Goal: Information Seeking & Learning: Find contact information

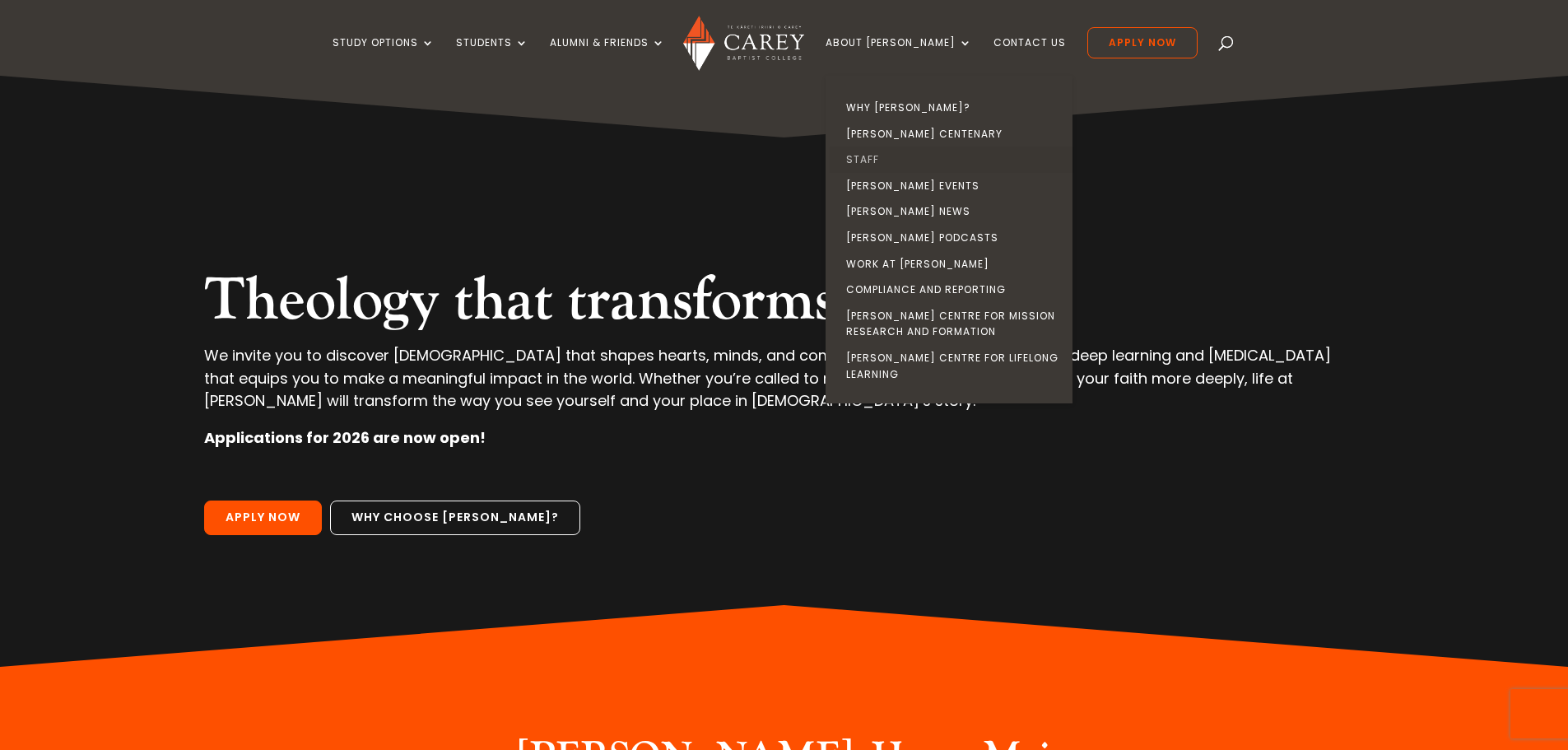
click at [888, 155] on link "Staff" at bounding box center [954, 159] width 247 height 27
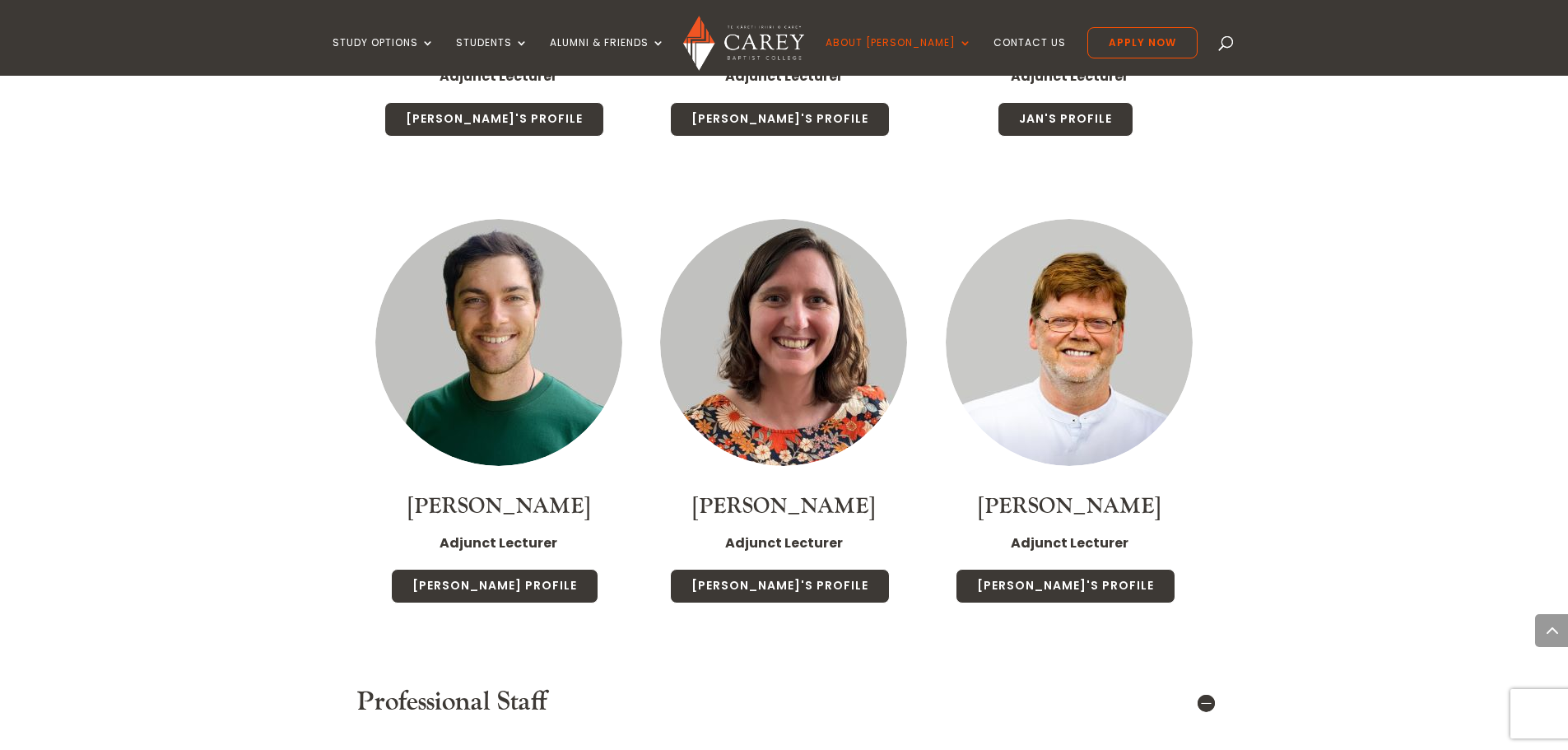
scroll to position [5350, 0]
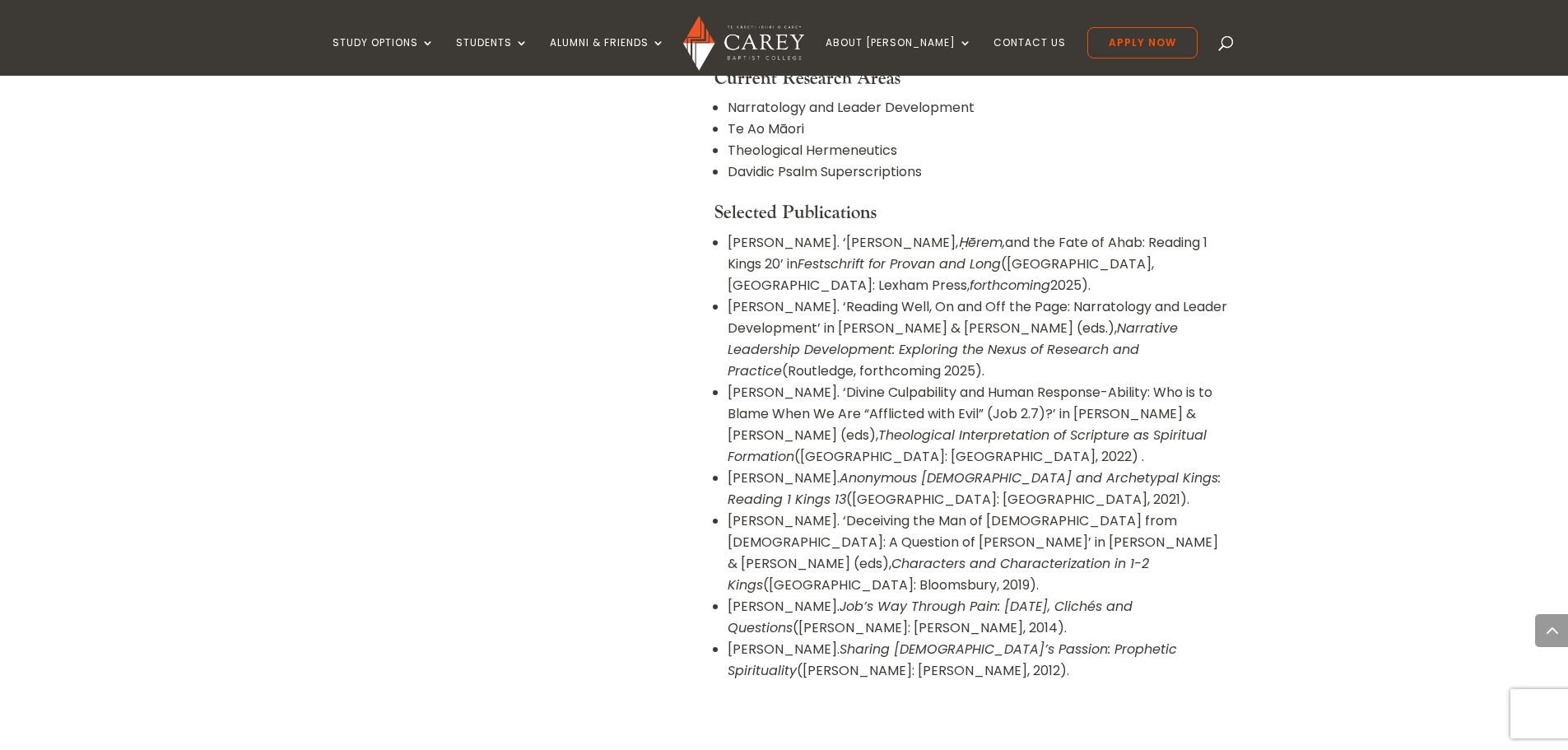
scroll to position [1564, 0]
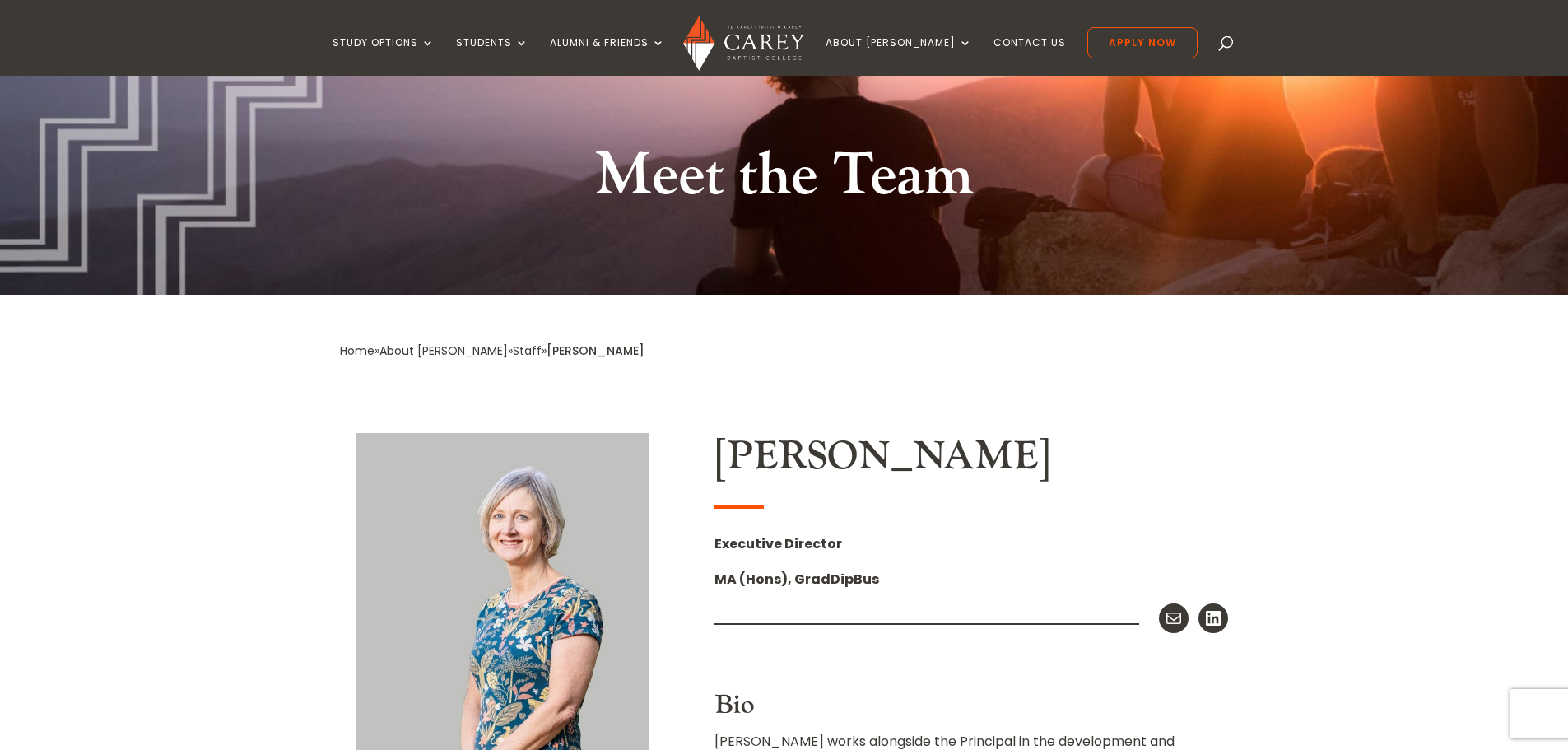
scroll to position [412, 0]
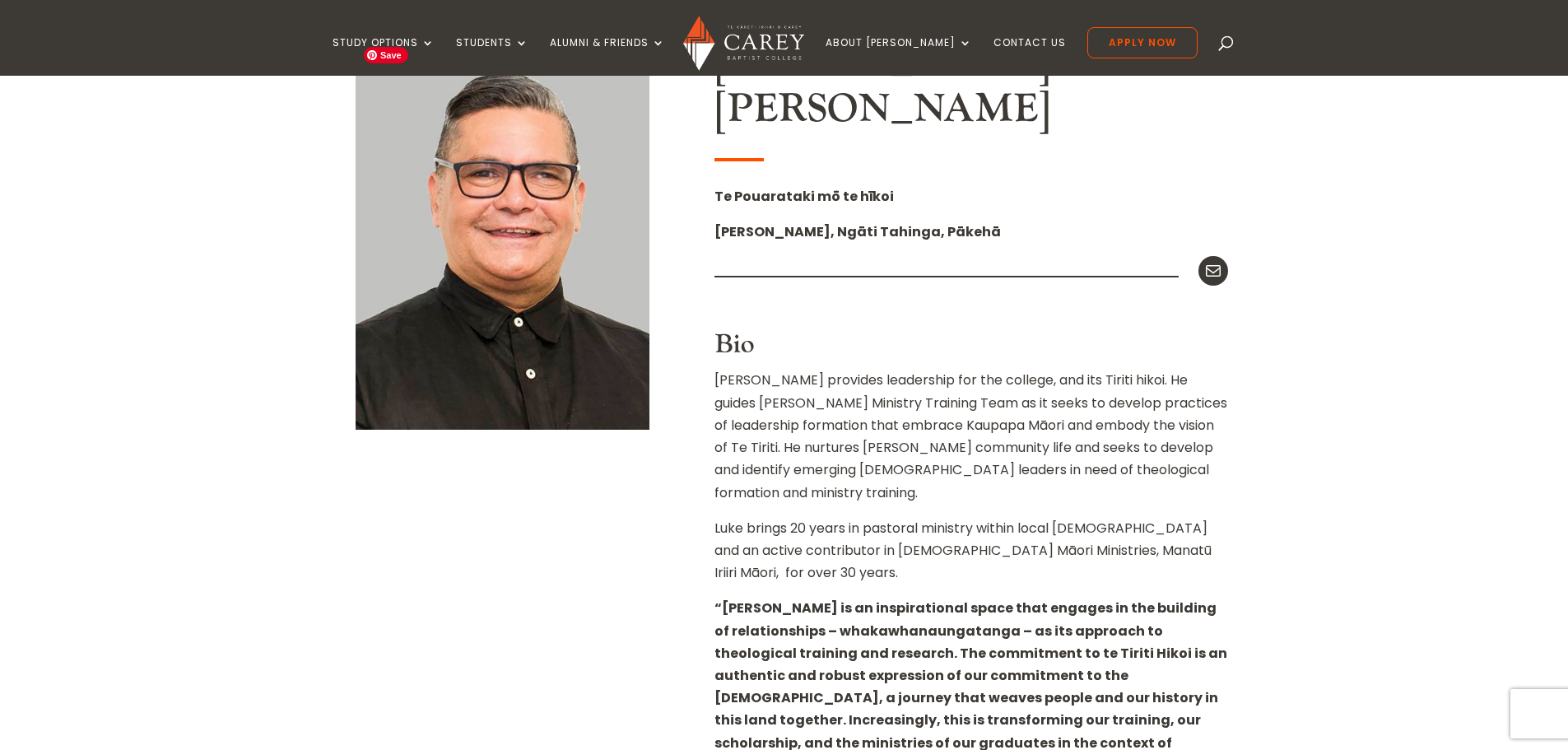
scroll to position [494, 0]
